Goal: Transaction & Acquisition: Book appointment/travel/reservation

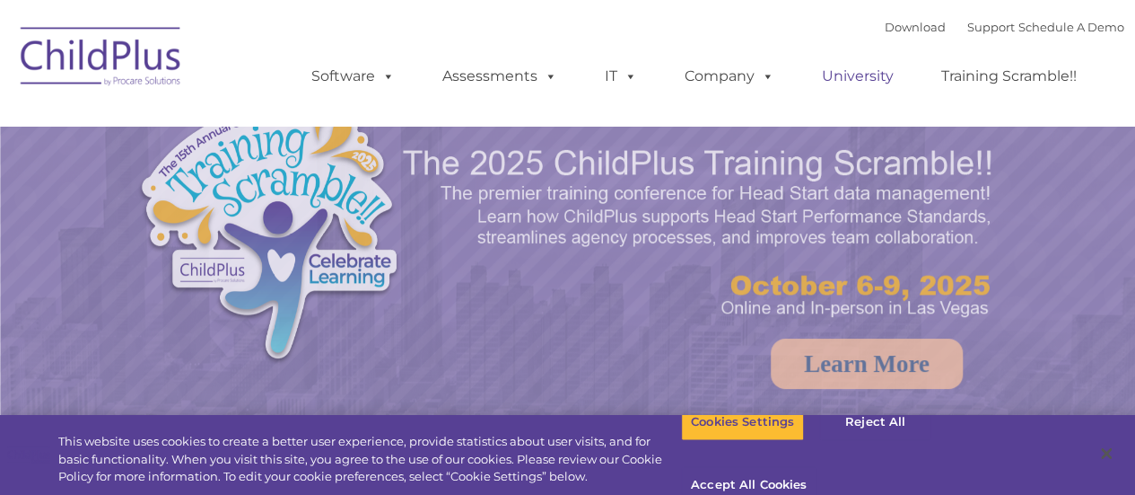
select select "MEDIUM"
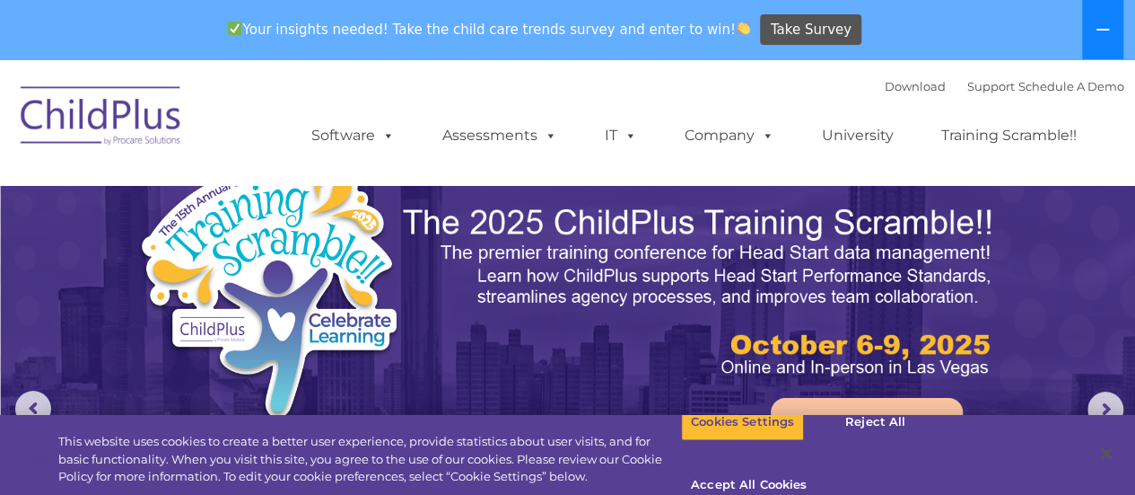
click at [1099, 45] on button at bounding box center [1102, 29] width 41 height 59
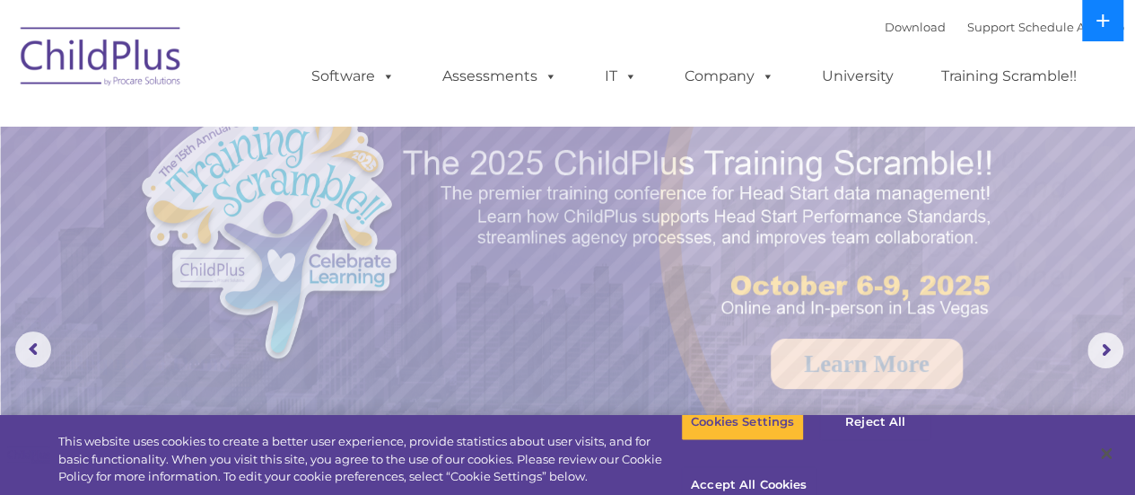
click at [1099, 30] on button at bounding box center [1102, 20] width 41 height 41
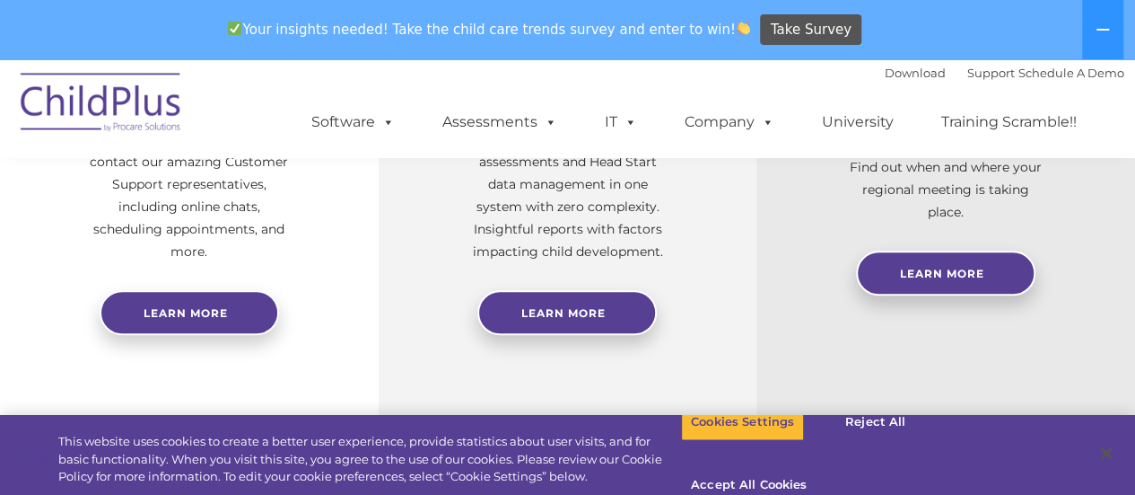
scroll to position [845, 0]
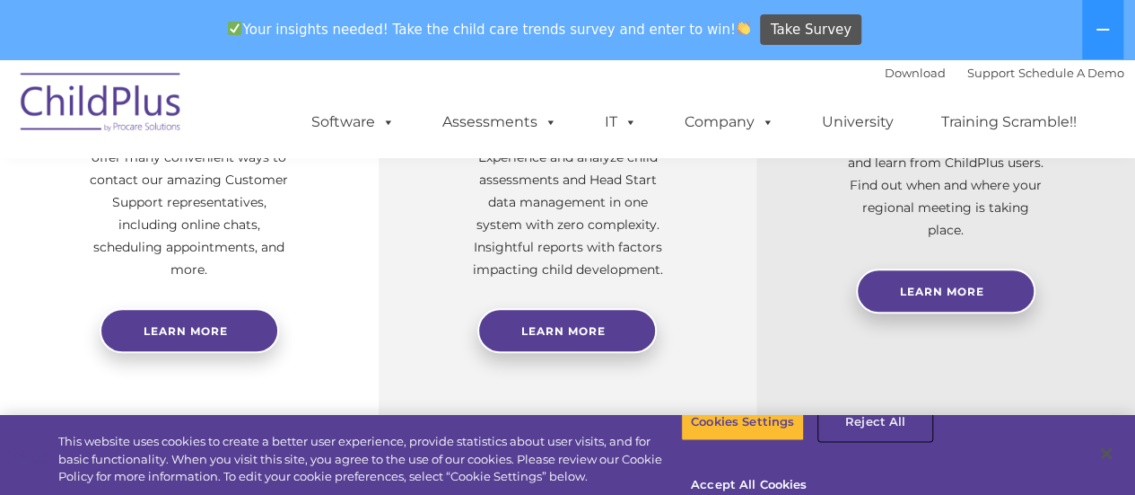
click at [854, 441] on button "Reject All" at bounding box center [875, 422] width 112 height 38
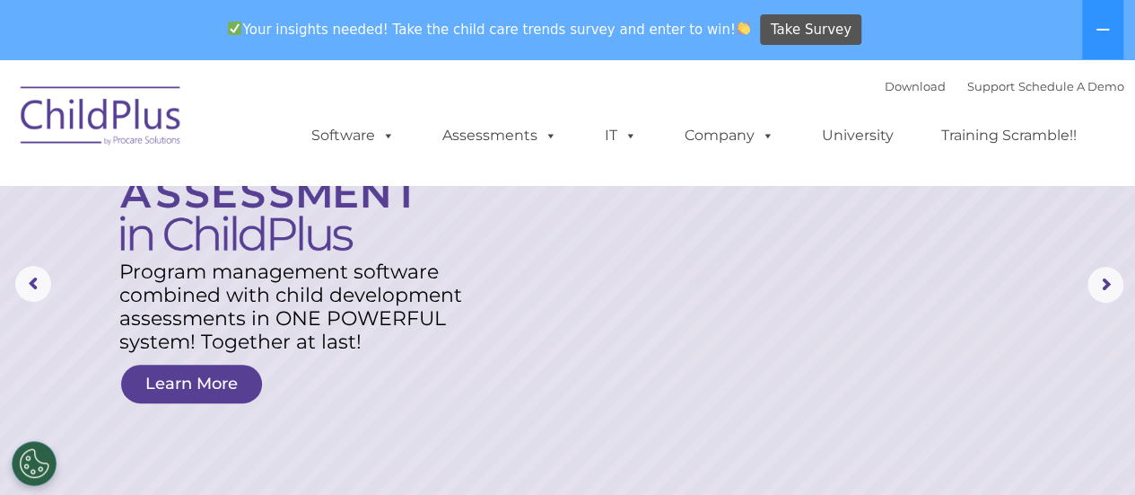
scroll to position [143, 0]
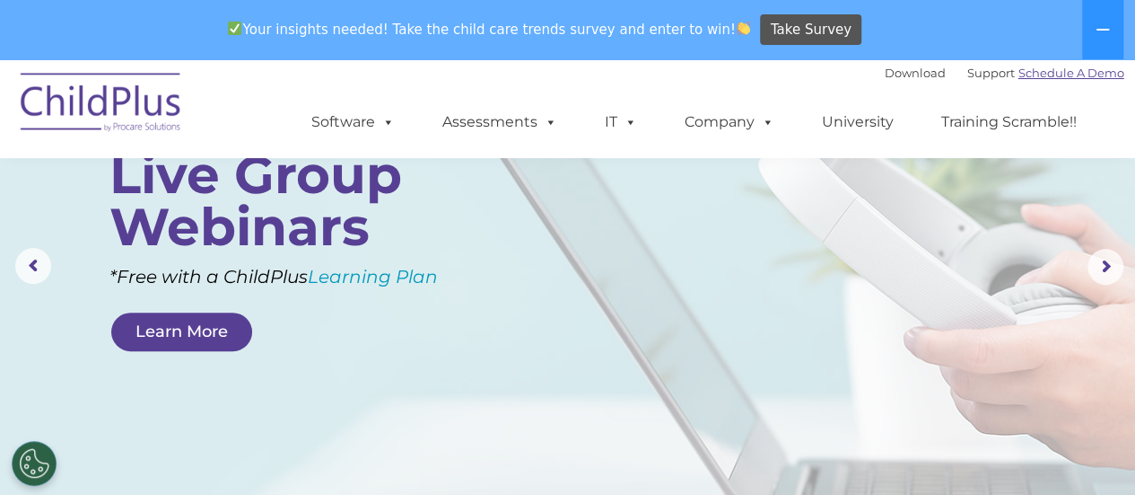
click at [1091, 76] on link "Schedule A Demo" at bounding box center [1072, 73] width 106 height 14
